Goal: Use online tool/utility: Utilize a website feature to perform a specific function

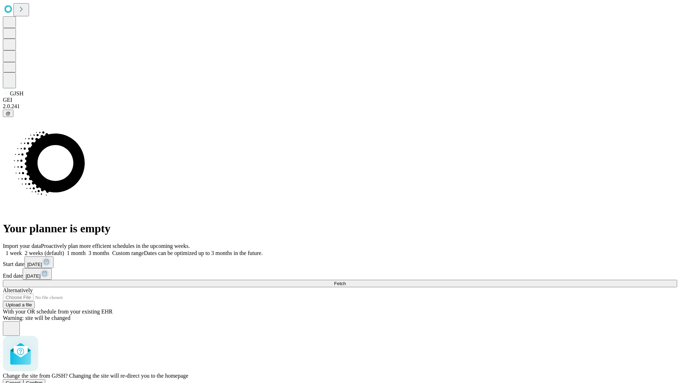
click at [43, 380] on span "Confirm" at bounding box center [34, 382] width 17 height 5
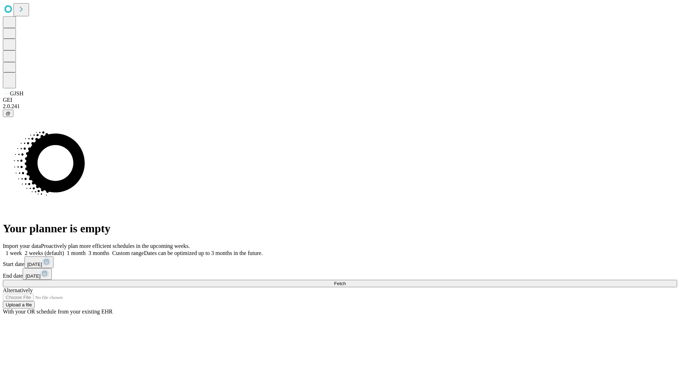
click at [22, 250] on label "1 week" at bounding box center [12, 253] width 19 height 6
click at [346, 281] on span "Fetch" at bounding box center [340, 283] width 12 height 5
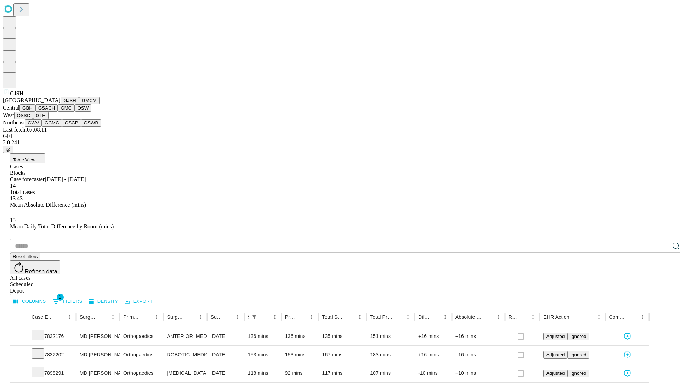
click at [79, 104] on button "GMCM" at bounding box center [89, 100] width 21 height 7
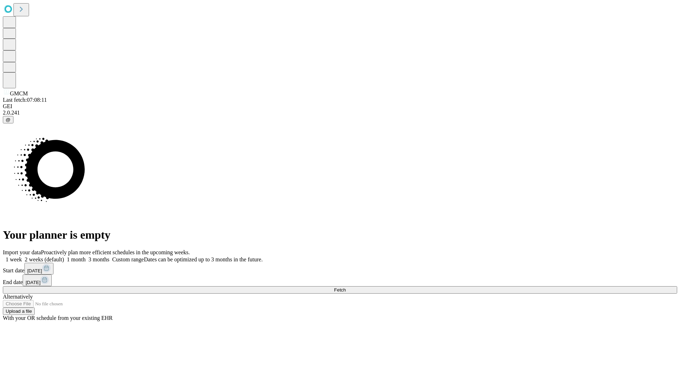
click at [22, 256] on label "1 week" at bounding box center [12, 259] width 19 height 6
click at [346, 287] on span "Fetch" at bounding box center [340, 289] width 12 height 5
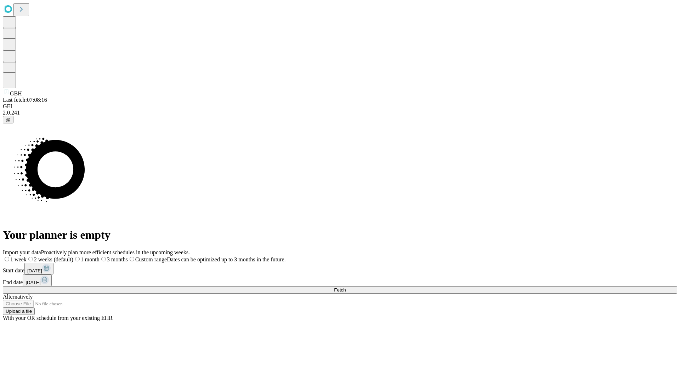
click at [27, 256] on label "1 week" at bounding box center [15, 259] width 24 height 6
click at [346, 287] on span "Fetch" at bounding box center [340, 289] width 12 height 5
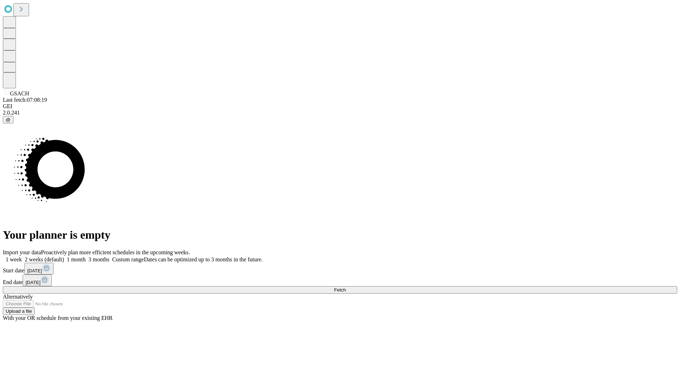
click at [22, 256] on label "1 week" at bounding box center [12, 259] width 19 height 6
click at [346, 287] on span "Fetch" at bounding box center [340, 289] width 12 height 5
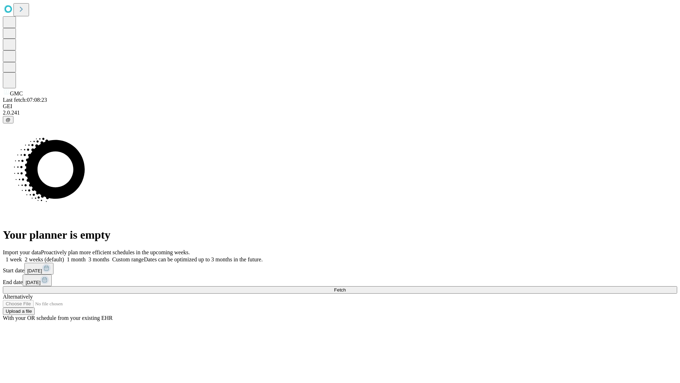
click at [346, 287] on span "Fetch" at bounding box center [340, 289] width 12 height 5
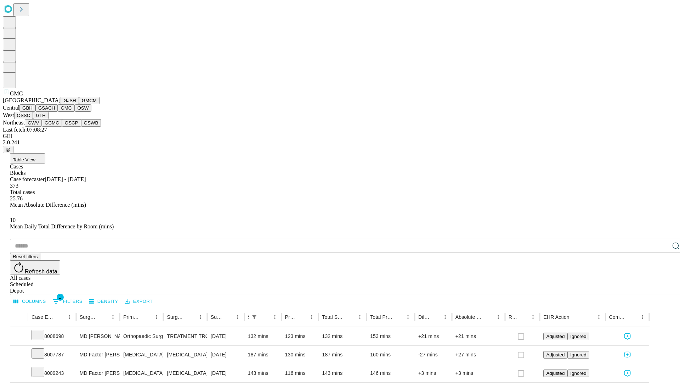
click at [75, 112] on button "OSW" at bounding box center [83, 107] width 17 height 7
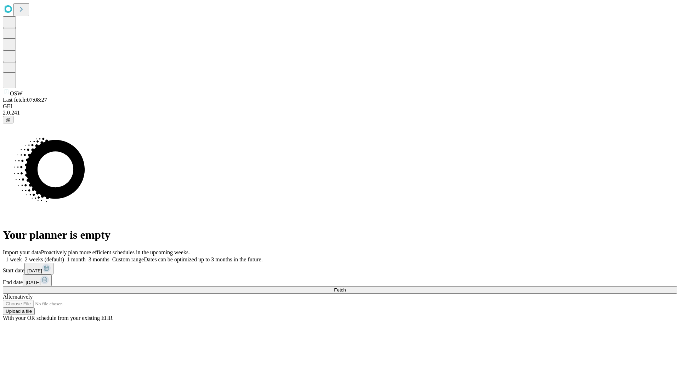
click at [22, 256] on label "1 week" at bounding box center [12, 259] width 19 height 6
click at [346, 287] on span "Fetch" at bounding box center [340, 289] width 12 height 5
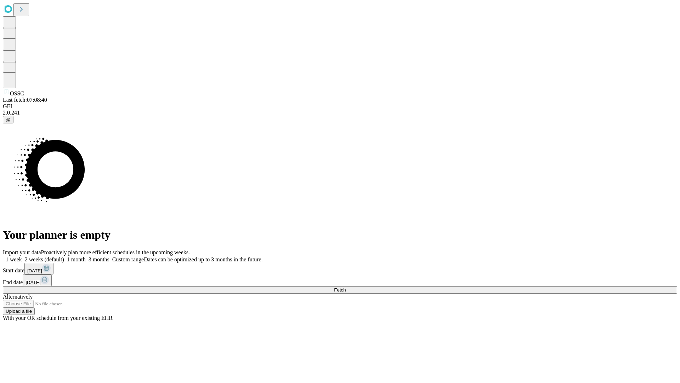
click at [22, 256] on label "1 week" at bounding box center [12, 259] width 19 height 6
click at [346, 287] on span "Fetch" at bounding box center [340, 289] width 12 height 5
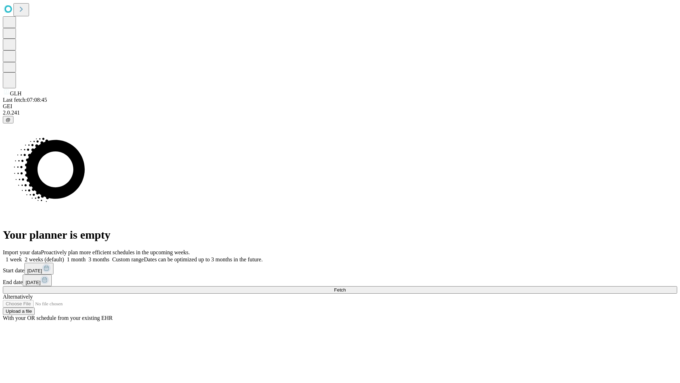
click at [22, 256] on label "1 week" at bounding box center [12, 259] width 19 height 6
click at [346, 287] on span "Fetch" at bounding box center [340, 289] width 12 height 5
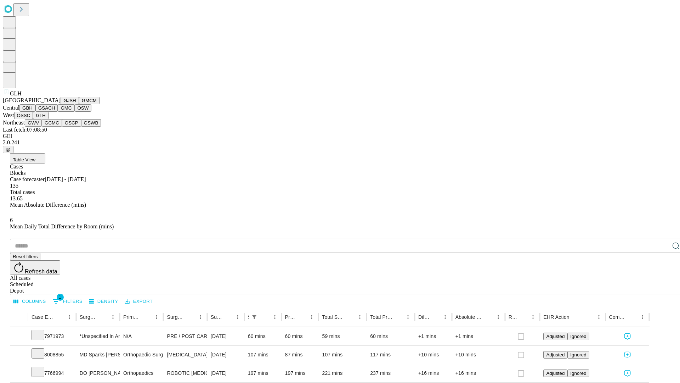
click at [42, 126] on button "GWV" at bounding box center [33, 122] width 17 height 7
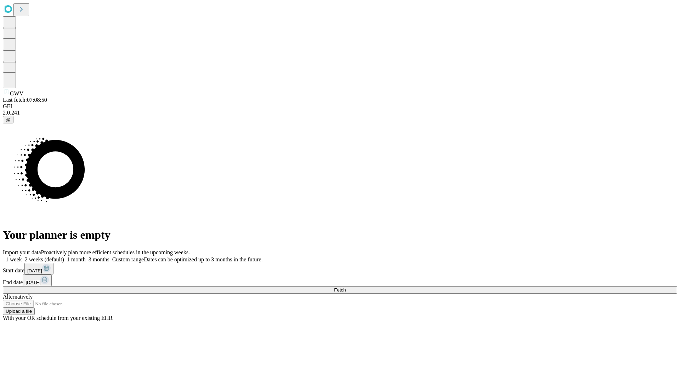
click at [346, 287] on span "Fetch" at bounding box center [340, 289] width 12 height 5
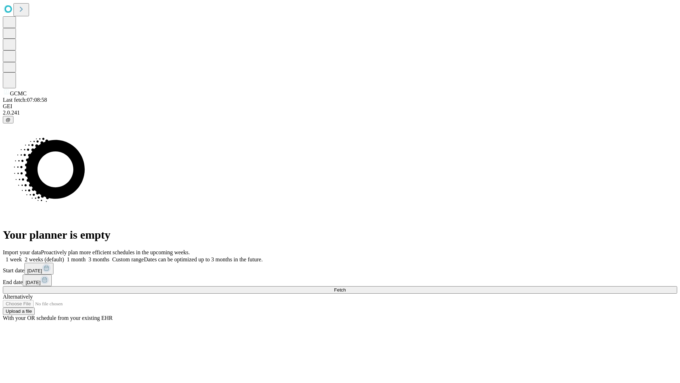
click at [22, 256] on label "1 week" at bounding box center [12, 259] width 19 height 6
click at [346, 287] on span "Fetch" at bounding box center [340, 289] width 12 height 5
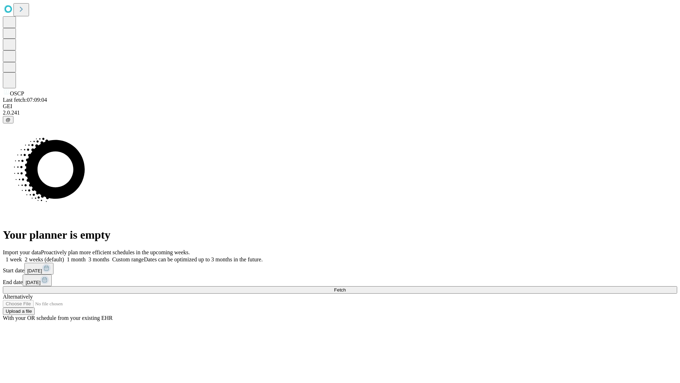
click at [22, 256] on label "1 week" at bounding box center [12, 259] width 19 height 6
click at [346, 287] on span "Fetch" at bounding box center [340, 289] width 12 height 5
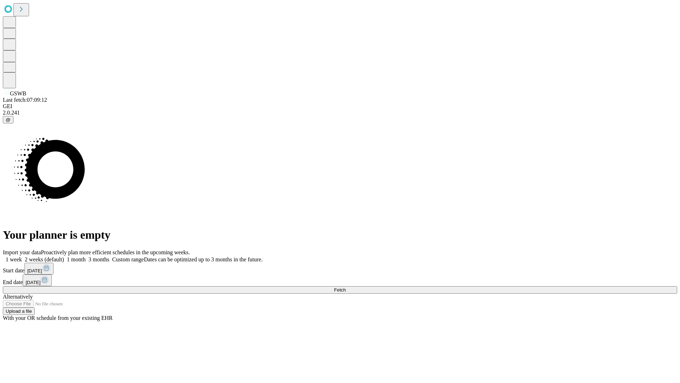
click at [22, 256] on label "1 week" at bounding box center [12, 259] width 19 height 6
click at [346, 287] on span "Fetch" at bounding box center [340, 289] width 12 height 5
